Goal: Information Seeking & Learning: Learn about a topic

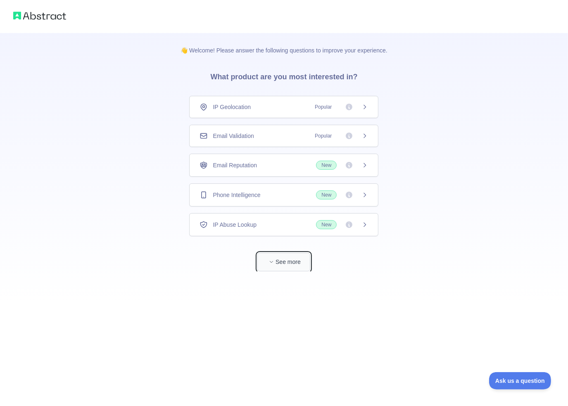
click at [288, 258] on button "See more" at bounding box center [284, 262] width 53 height 19
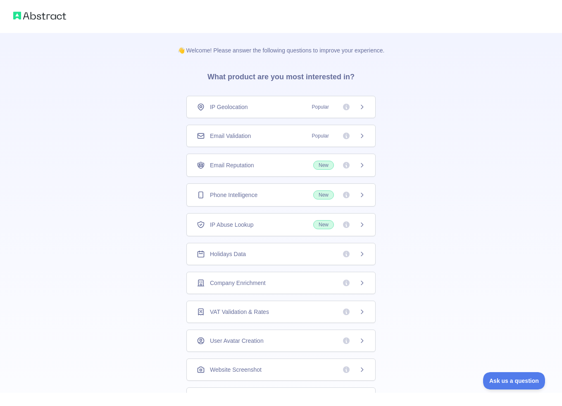
click at [309, 254] on div "Holidays Data" at bounding box center [281, 254] width 169 height 8
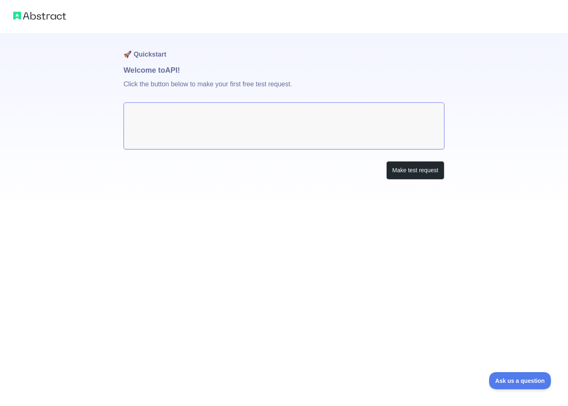
click at [50, 14] on img at bounding box center [39, 16] width 53 height 12
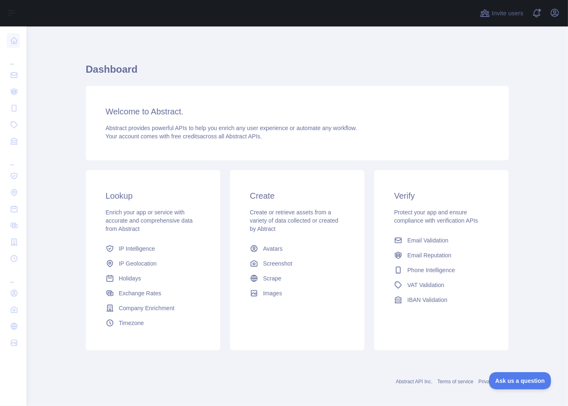
click at [562, 12] on div "Invite users View notifications Open user menu" at bounding box center [297, 13] width 542 height 26
click at [552, 13] on icon "button" at bounding box center [554, 12] width 7 height 7
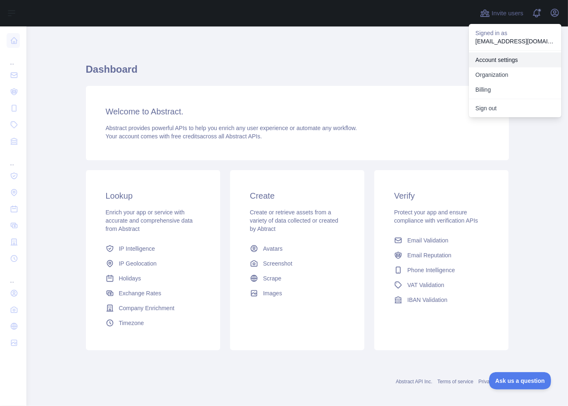
click at [499, 60] on link "Account settings" at bounding box center [515, 60] width 93 height 15
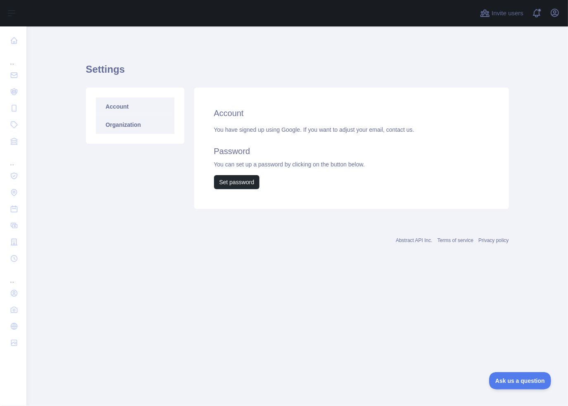
click at [117, 126] on link "Organization" at bounding box center [135, 125] width 79 height 18
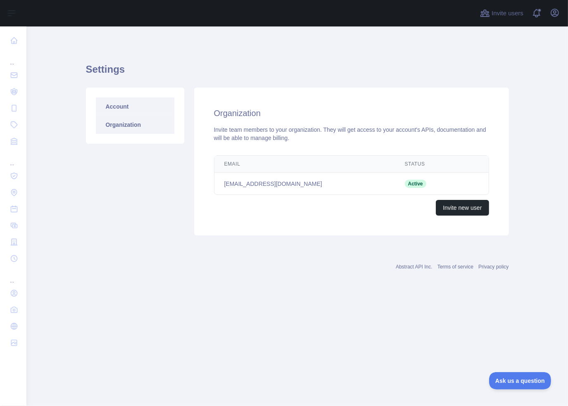
click at [116, 107] on link "Account" at bounding box center [135, 107] width 79 height 18
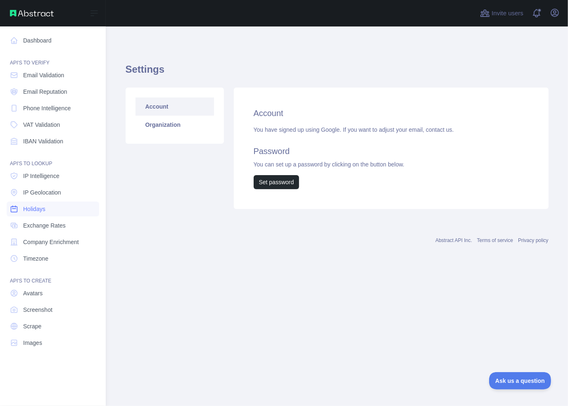
click at [41, 208] on span "Holidays" at bounding box center [34, 209] width 22 height 8
